Goal: Use online tool/utility: Utilize a website feature to perform a specific function

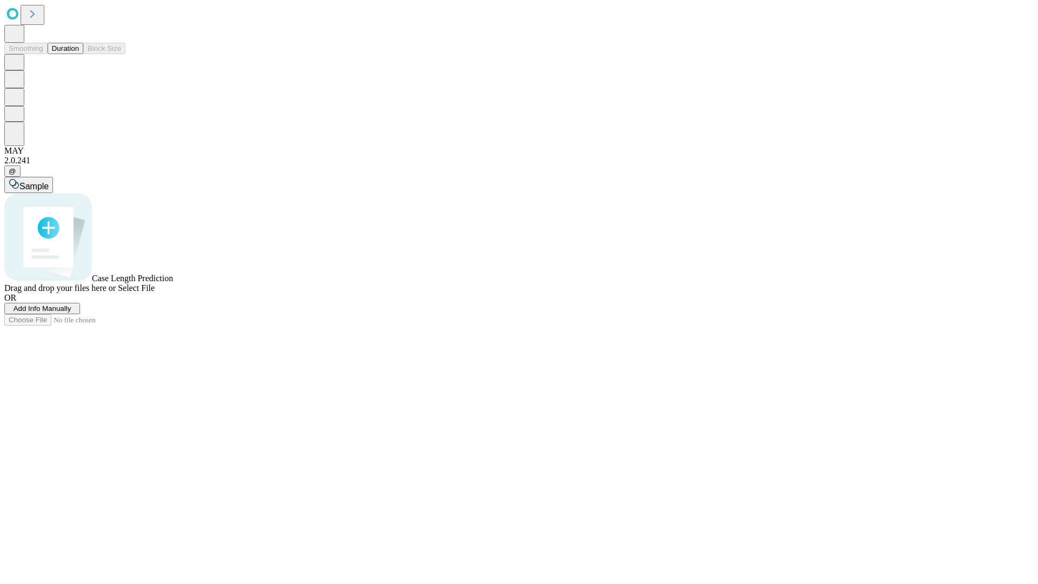
click at [79, 54] on button "Duration" at bounding box center [66, 48] width 36 height 11
click at [155, 293] on span "Select File" at bounding box center [136, 287] width 37 height 9
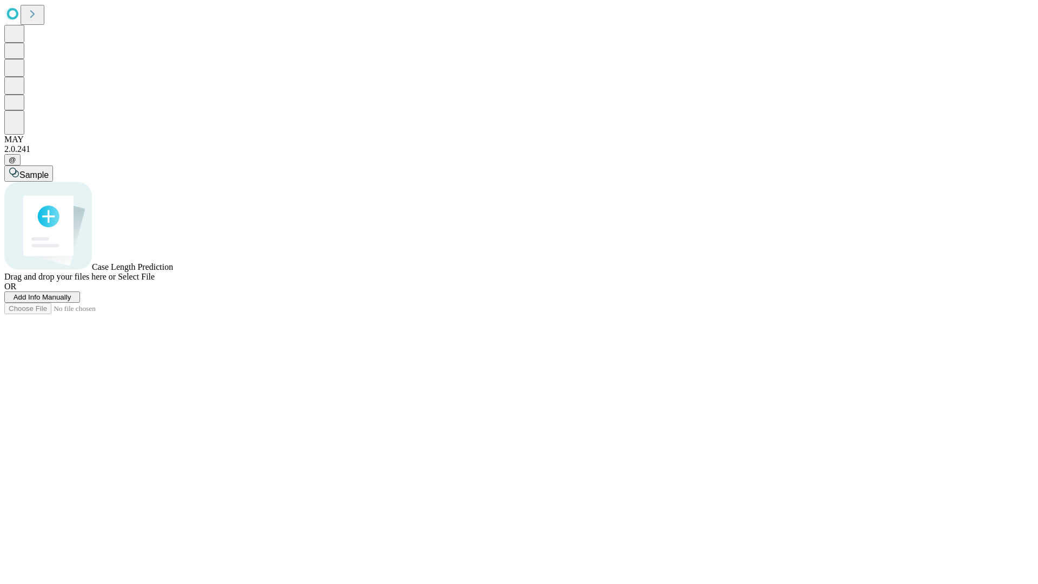
click at [155, 281] on span "Select File" at bounding box center [136, 276] width 37 height 9
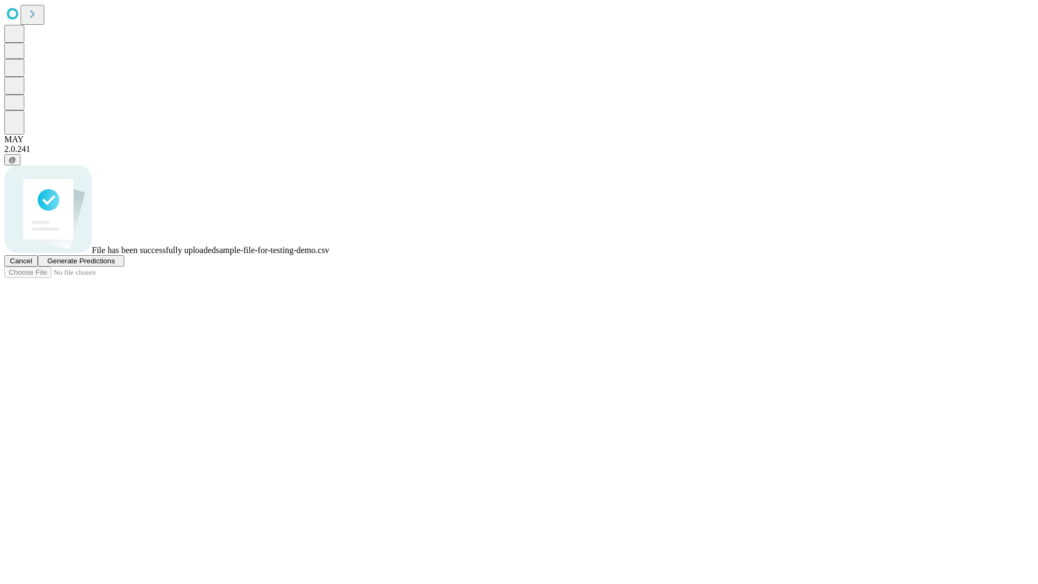
click at [115, 265] on span "Generate Predictions" at bounding box center [81, 261] width 68 height 8
